Goal: Register for event/course

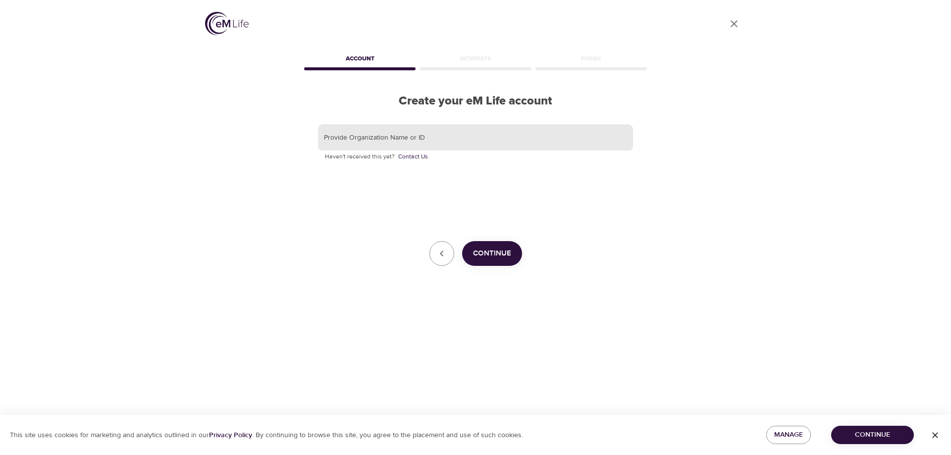
click at [399, 137] on input "text" at bounding box center [475, 137] width 315 height 27
type input "e"
click at [504, 252] on span "Continue" at bounding box center [492, 253] width 38 height 13
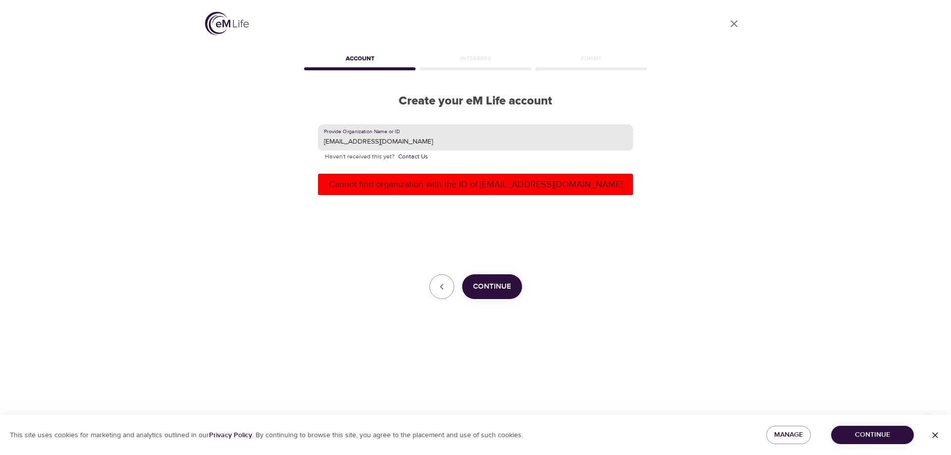
drag, startPoint x: 440, startPoint y: 133, endPoint x: 245, endPoint y: 135, distance: 194.7
click at [245, 135] on div "User Profile Account Interests Finish Create your eM Life account Provide Organ…" at bounding box center [475, 227] width 565 height 455
type input "Black & [PERSON_NAME]"
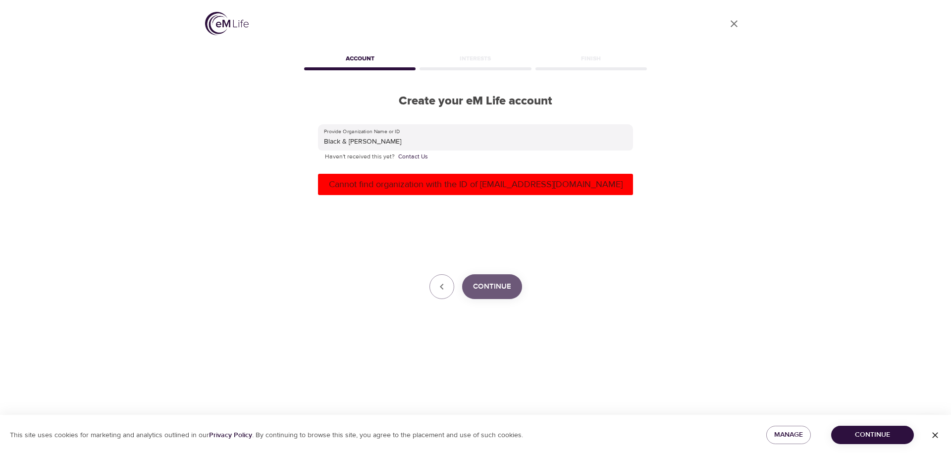
click at [498, 285] on span "Continue" at bounding box center [492, 286] width 38 height 13
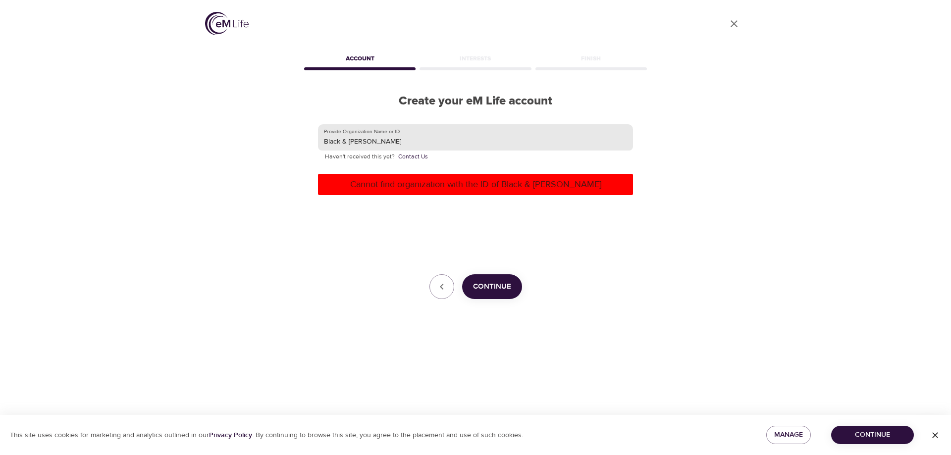
click at [423, 138] on input "Black & [PERSON_NAME]" at bounding box center [475, 137] width 315 height 27
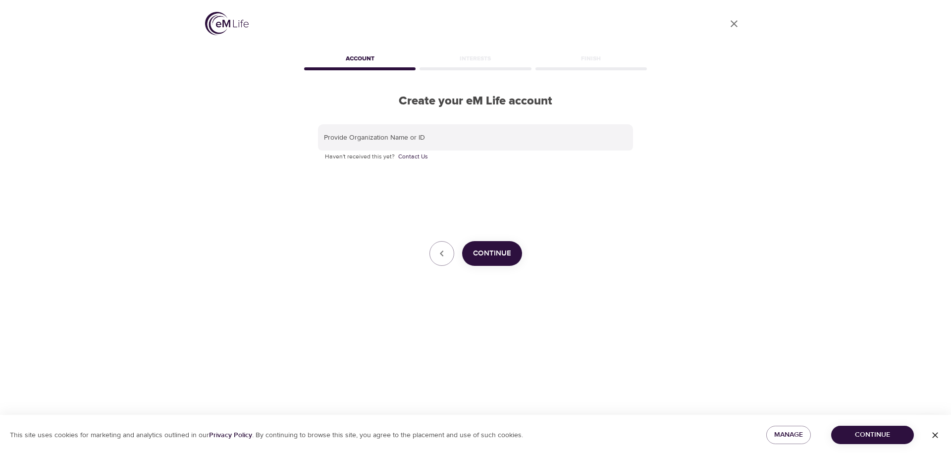
click at [495, 249] on span "Continue" at bounding box center [492, 253] width 38 height 13
click at [415, 132] on input "text" at bounding box center [475, 137] width 315 height 27
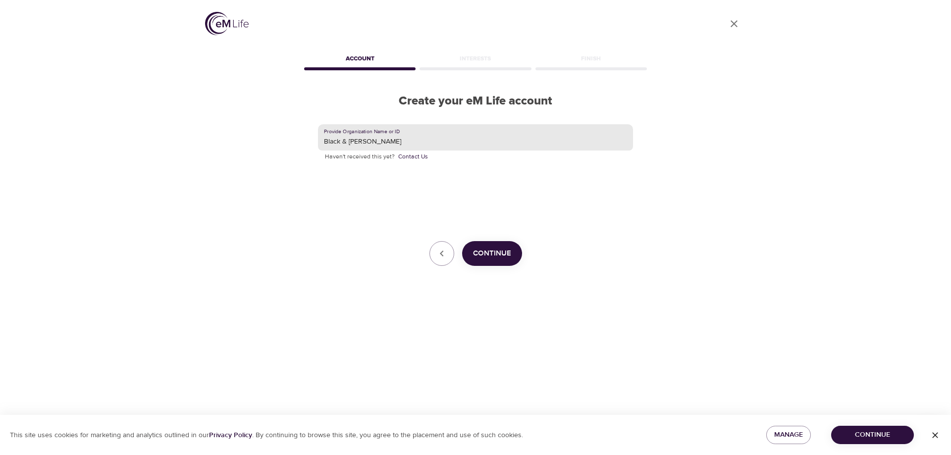
click at [489, 256] on span "Continue" at bounding box center [492, 253] width 38 height 13
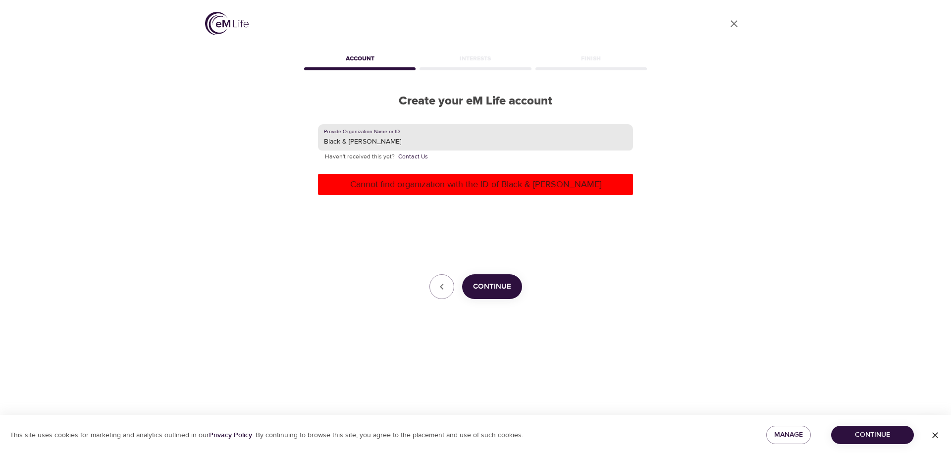
drag, startPoint x: 433, startPoint y: 141, endPoint x: 281, endPoint y: 138, distance: 152.1
click at [281, 138] on div "User Profile Account Interests Finish Create your eM Life account Provide Organ…" at bounding box center [475, 227] width 565 height 455
type input "[PERSON_NAME]"
click at [491, 276] on button "Continue" at bounding box center [492, 286] width 60 height 25
click at [733, 20] on icon "User Profile" at bounding box center [734, 24] width 12 height 12
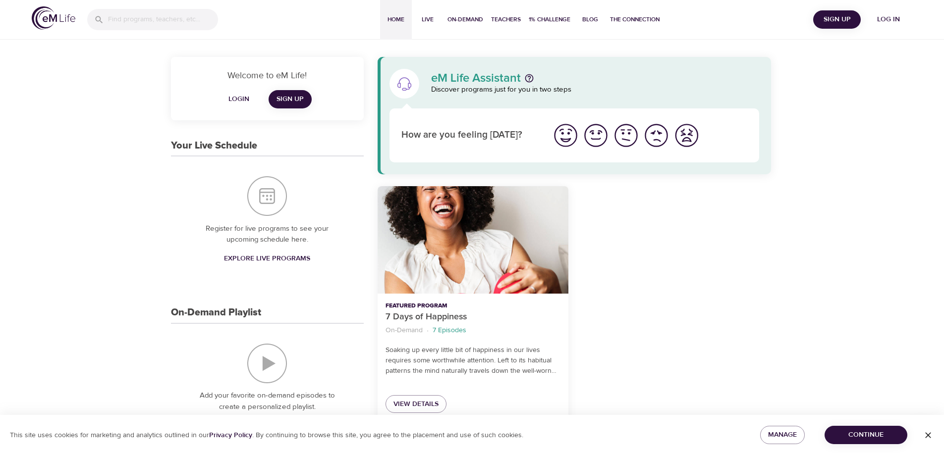
click at [892, 19] on span "Log in" at bounding box center [889, 19] width 40 height 12
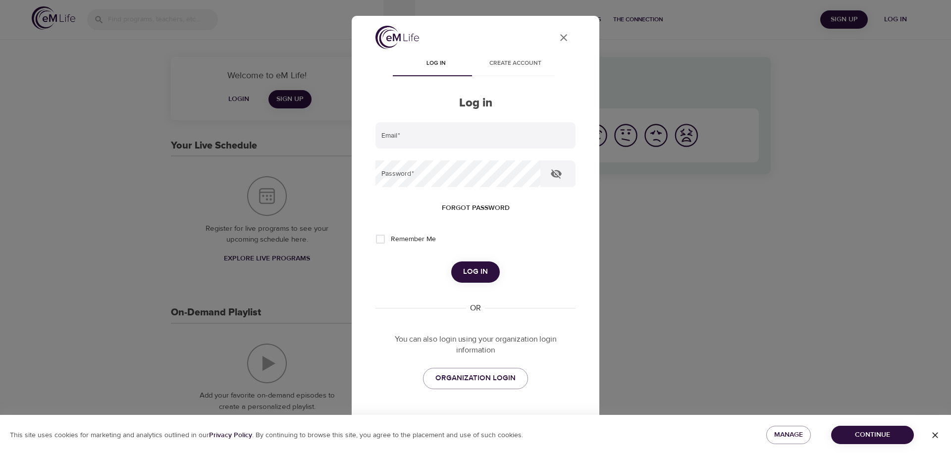
click at [560, 36] on icon "User Profile" at bounding box center [564, 38] width 12 height 12
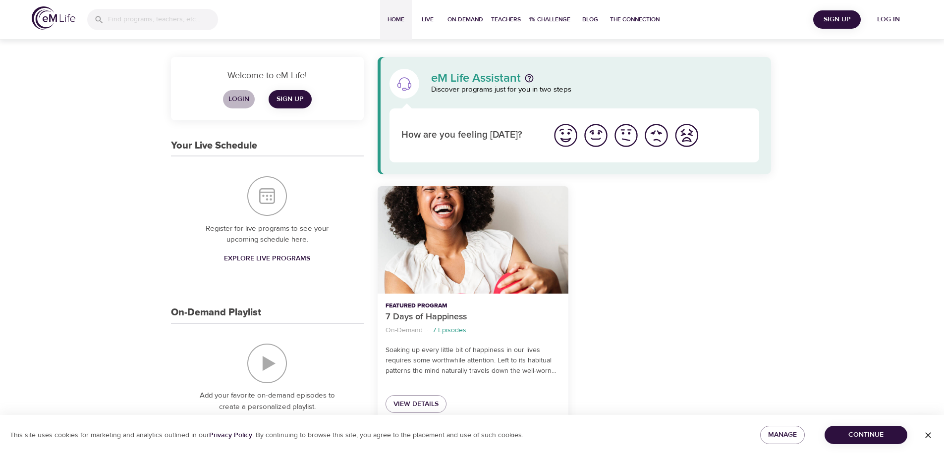
click at [245, 102] on span "Login" at bounding box center [239, 99] width 24 height 12
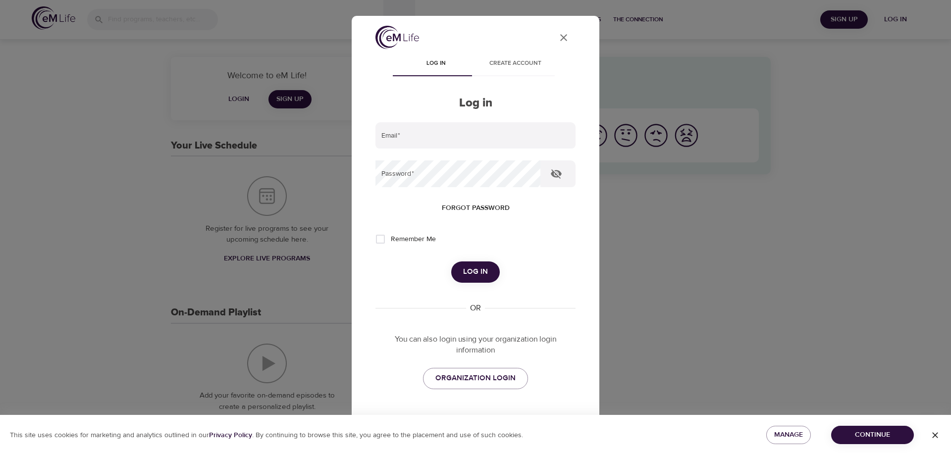
click at [567, 37] on button "User Profile" at bounding box center [564, 38] width 24 height 24
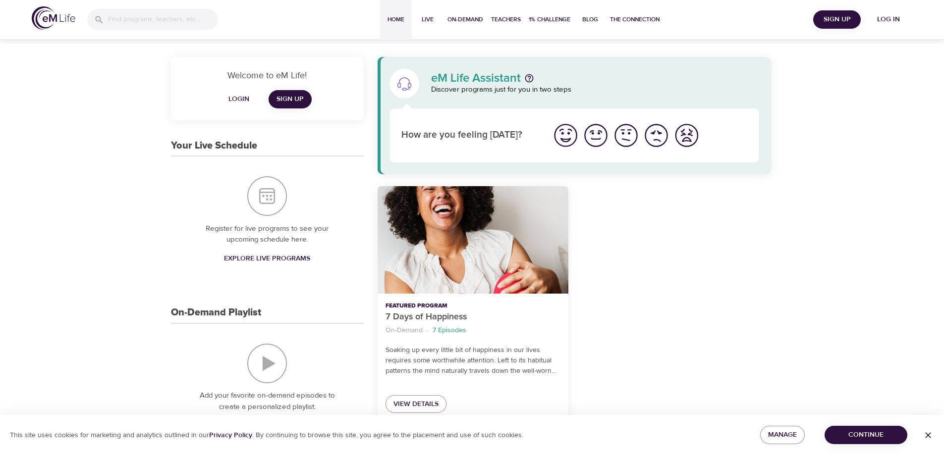
click at [460, 287] on div "7 Days of Happiness" at bounding box center [473, 240] width 191 height 108
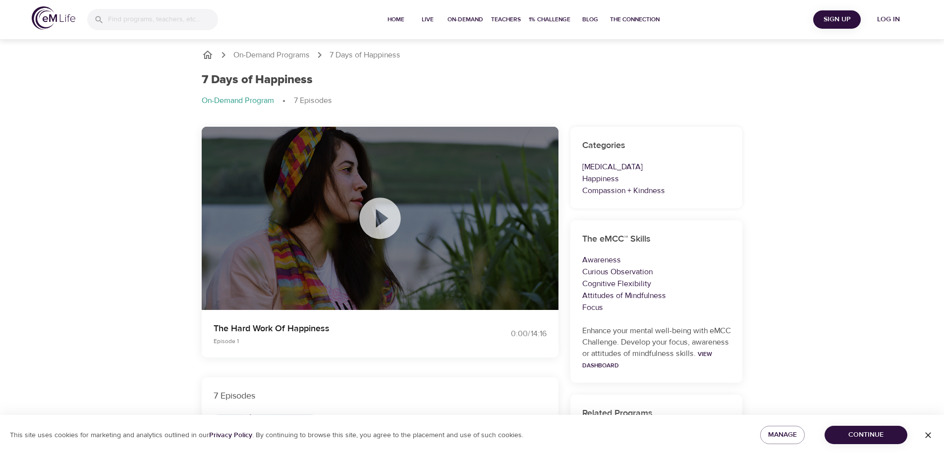
click at [378, 232] on icon at bounding box center [379, 218] width 41 height 41
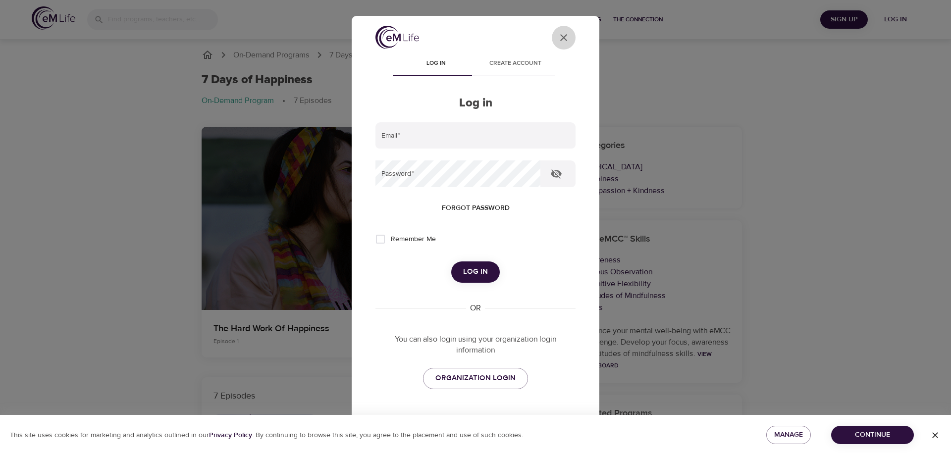
click at [552, 35] on button "User Profile" at bounding box center [564, 38] width 24 height 24
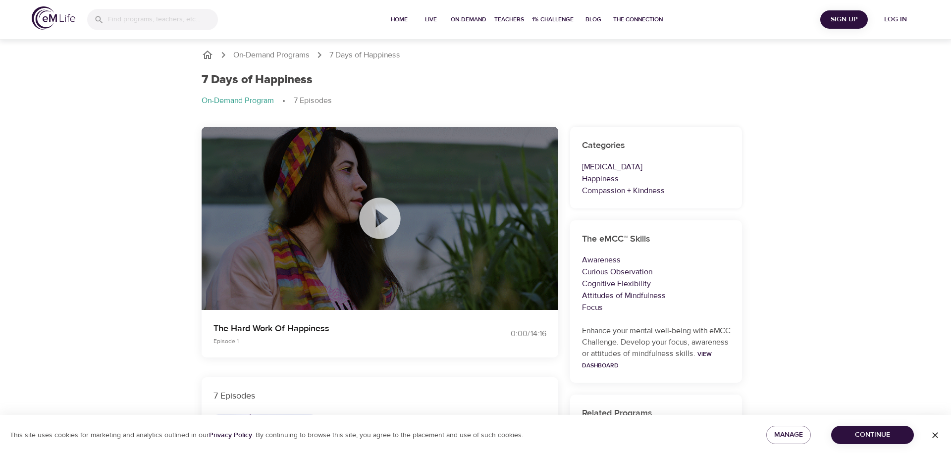
click at [552, 35] on button "User Profile" at bounding box center [564, 38] width 24 height 24
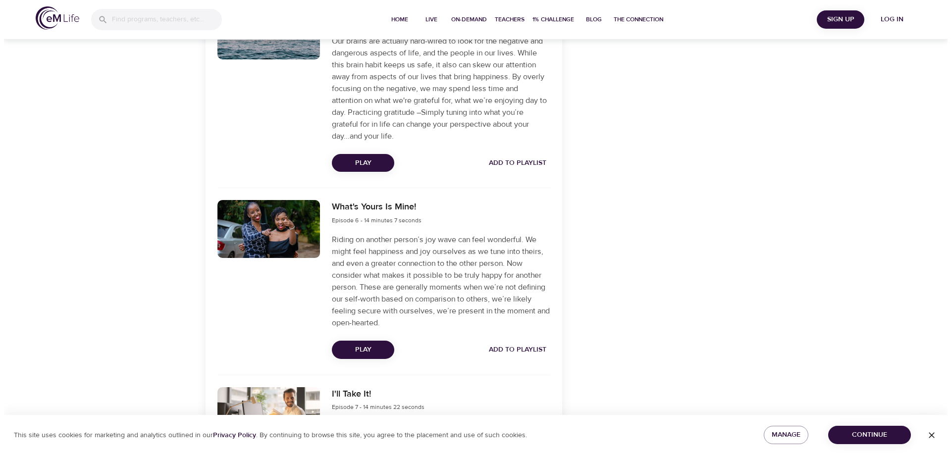
scroll to position [1468, 0]
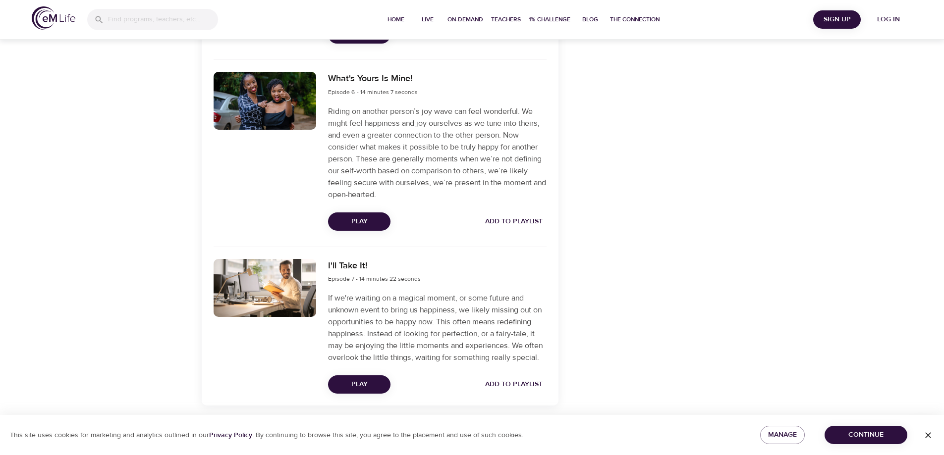
click at [349, 223] on span "Play" at bounding box center [359, 222] width 47 height 12
